Goal: Information Seeking & Learning: Compare options

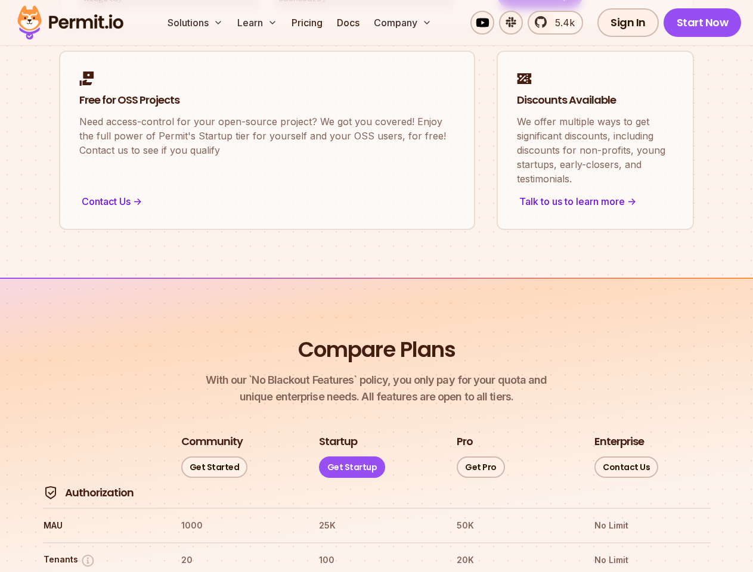
click at [196, 23] on button "Solutions" at bounding box center [195, 23] width 65 height 24
click at [258, 23] on button "Learn" at bounding box center [257, 23] width 49 height 24
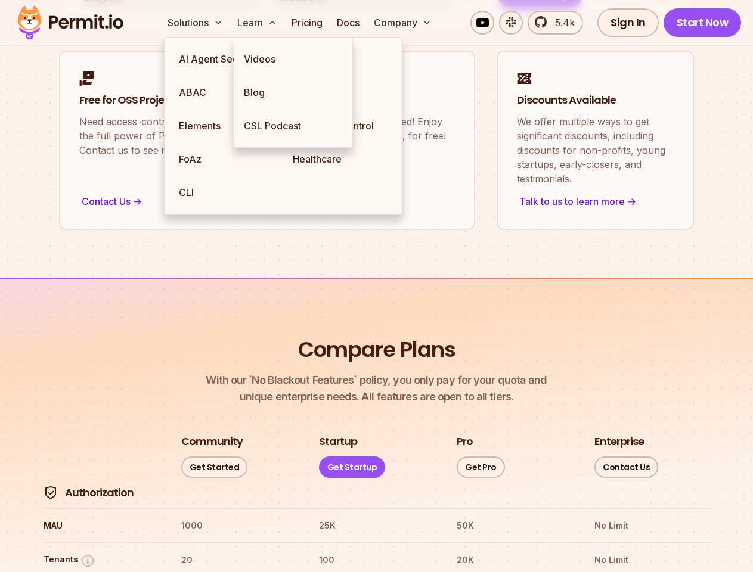
click at [404, 23] on button "Company" at bounding box center [402, 23] width 67 height 24
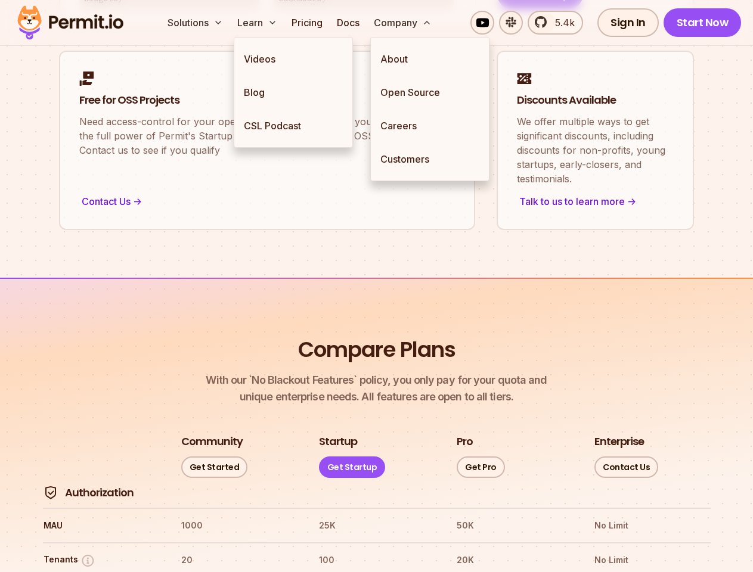
click at [69, 553] on button "Tenants" at bounding box center [70, 560] width 52 height 15
